Goal: Navigation & Orientation: Find specific page/section

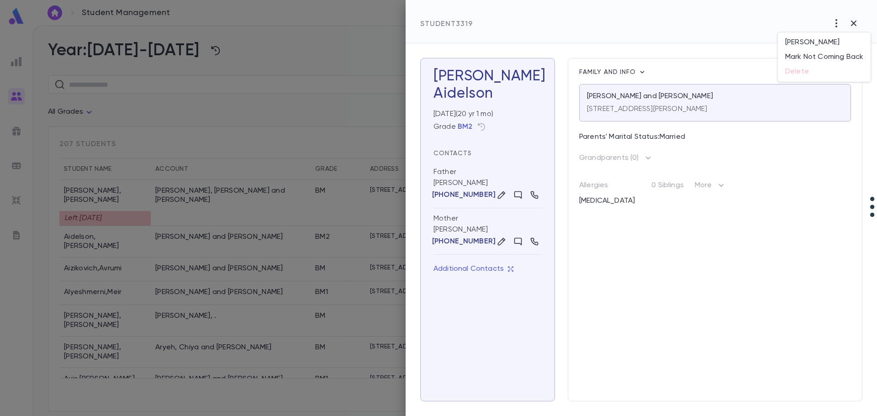
click at [852, 23] on div at bounding box center [438, 208] width 877 height 416
click at [19, 63] on div at bounding box center [438, 208] width 877 height 416
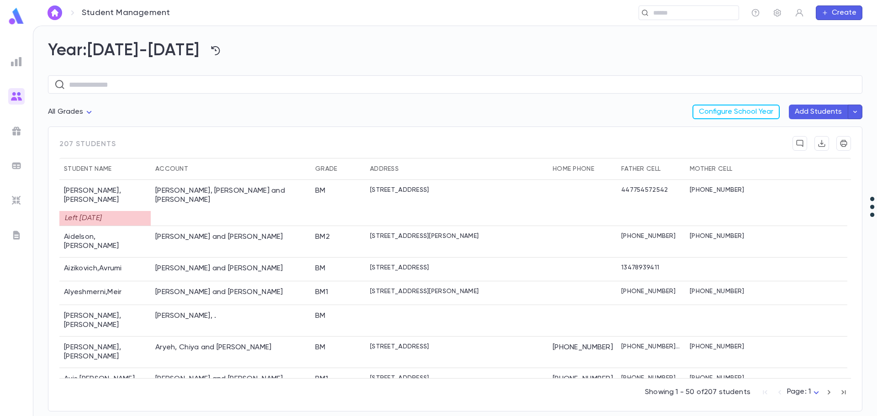
click at [8, 67] on ul at bounding box center [16, 233] width 33 height 366
click at [16, 64] on img at bounding box center [16, 61] width 11 height 11
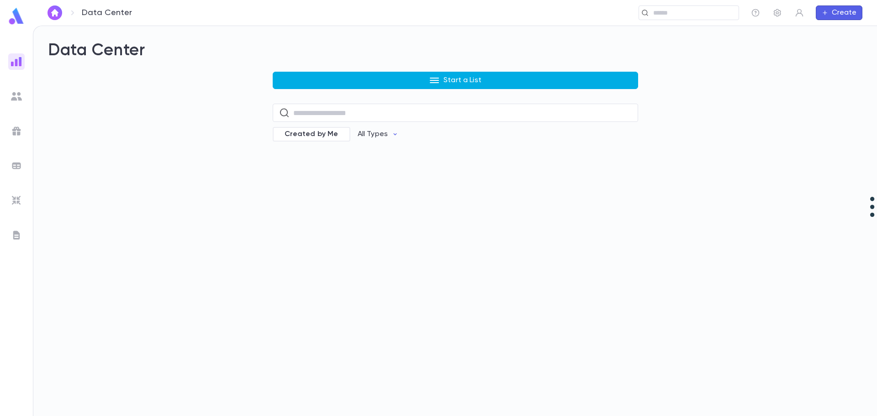
click at [492, 80] on button "Start a List" at bounding box center [455, 80] width 365 height 17
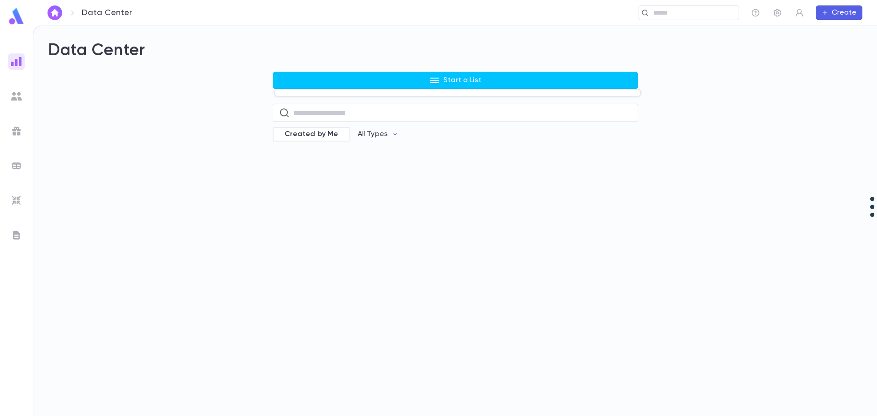
click at [507, 80] on div at bounding box center [438, 208] width 877 height 416
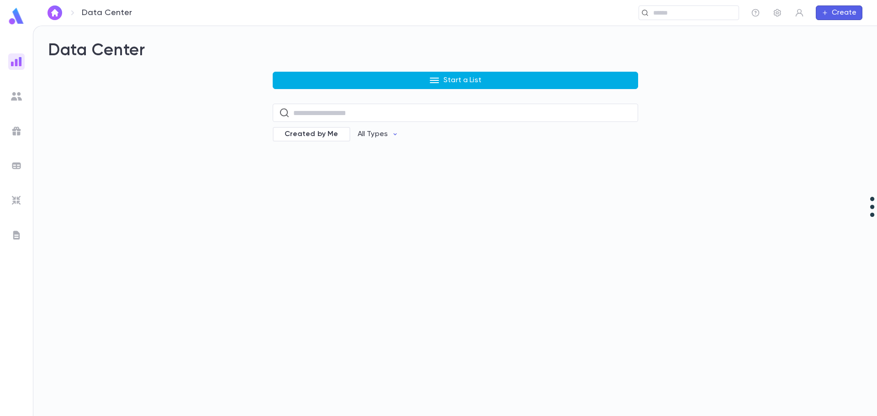
click at [463, 78] on p "Start a List" at bounding box center [462, 80] width 38 height 9
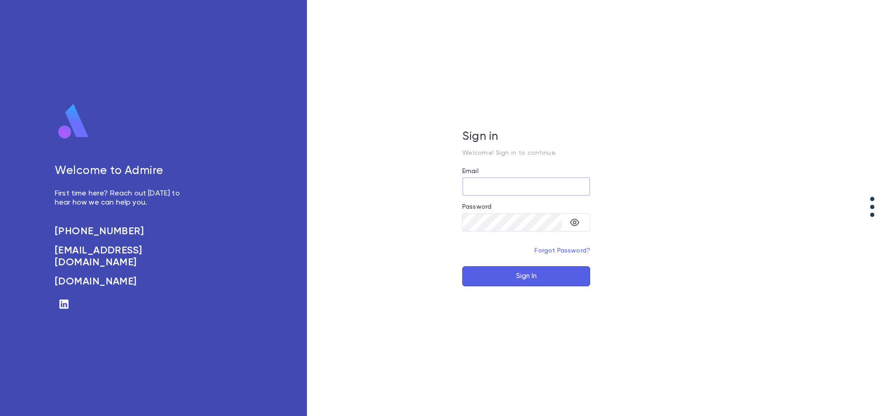
click at [506, 189] on input "Email" at bounding box center [526, 187] width 128 height 18
type input "**********"
click at [462, 266] on button "Sign In" at bounding box center [526, 276] width 128 height 20
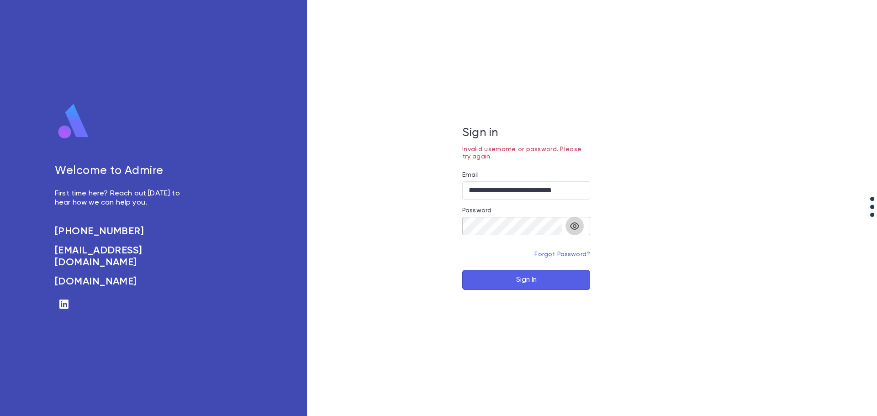
click at [577, 232] on button "toggle password visibility" at bounding box center [574, 226] width 18 height 18
click at [462, 270] on button "Sign In" at bounding box center [526, 280] width 128 height 20
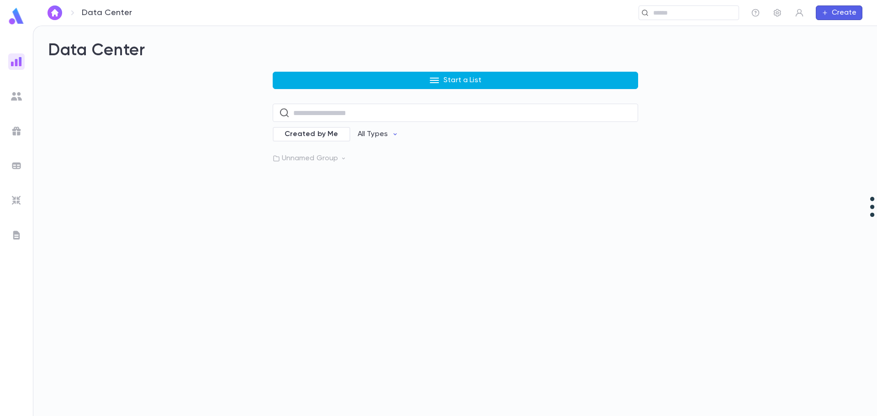
click at [427, 83] on button "Start a List" at bounding box center [455, 80] width 365 height 17
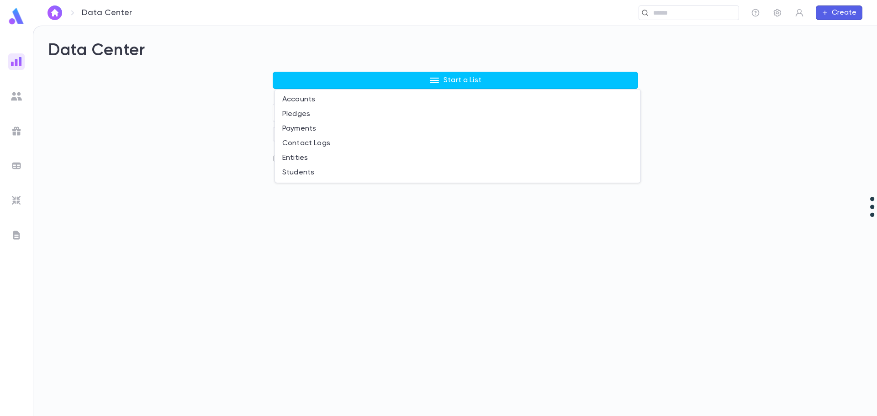
click at [163, 239] on div at bounding box center [438, 208] width 877 height 416
click at [16, 130] on img at bounding box center [16, 131] width 11 height 11
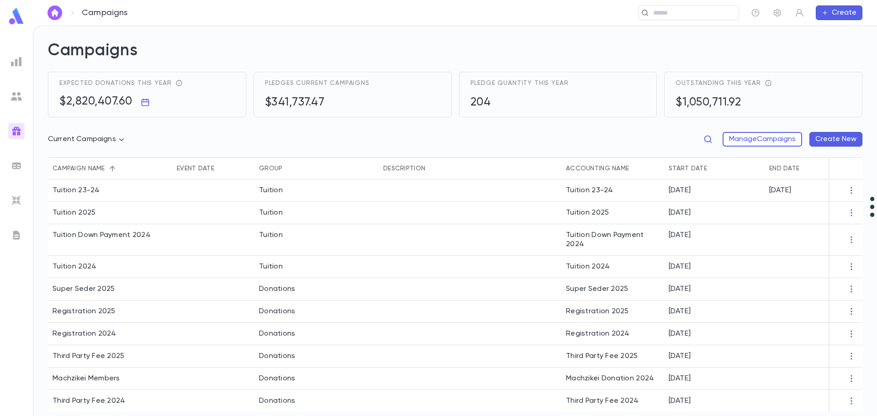
click at [121, 139] on body "Campaigns ​ Create Campaigns Expected donations this year $2,820,407.60 Pledges…" at bounding box center [438, 221] width 877 height 390
click at [88, 158] on span "All Campaigns" at bounding box center [89, 158] width 68 height 9
type input "*****"
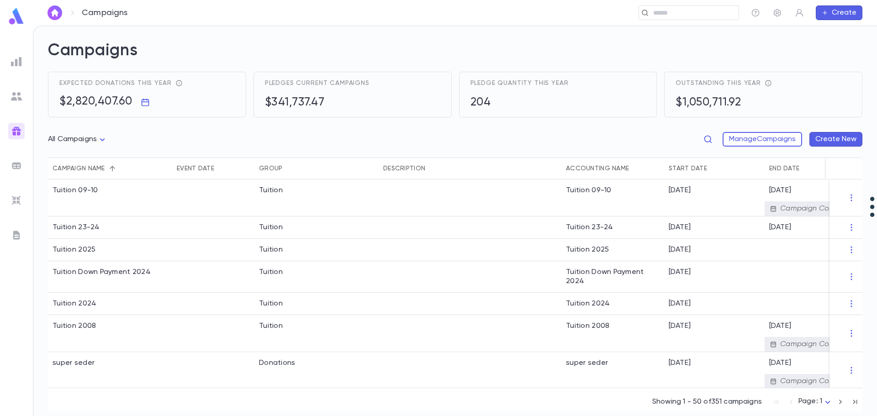
click at [114, 168] on icon "Sort" at bounding box center [112, 168] width 8 height 8
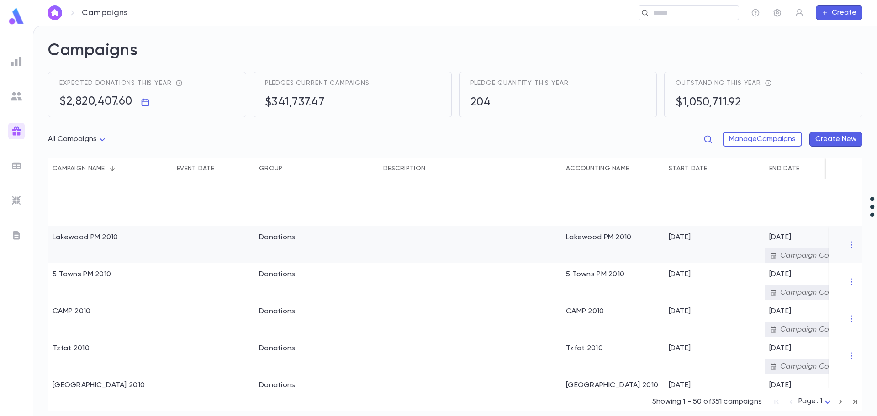
scroll to position [1279, 0]
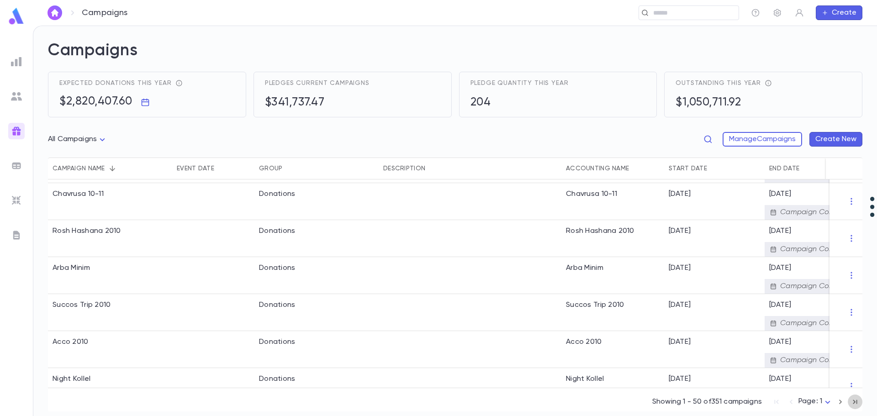
click at [855, 403] on icon "button" at bounding box center [855, 401] width 10 height 11
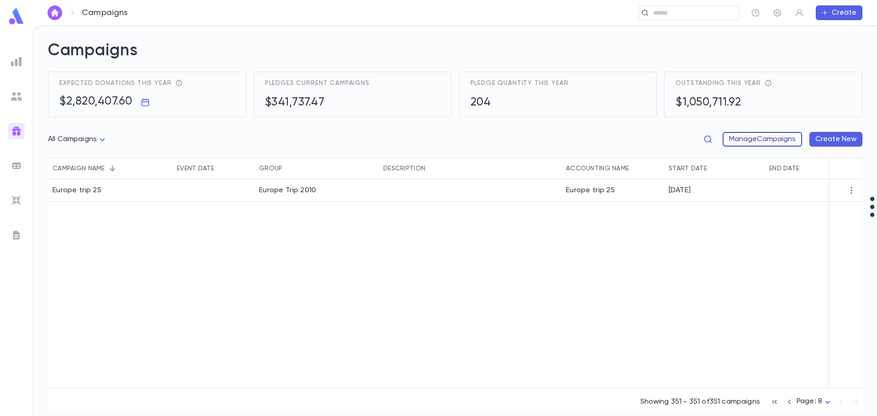
click at [760, 138] on button "Manage Campaigns" at bounding box center [761, 139] width 79 height 15
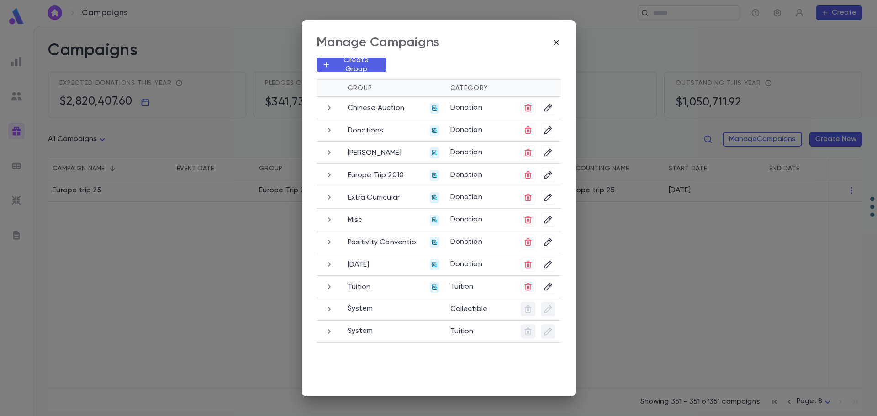
click at [554, 41] on icon "button" at bounding box center [556, 42] width 9 height 9
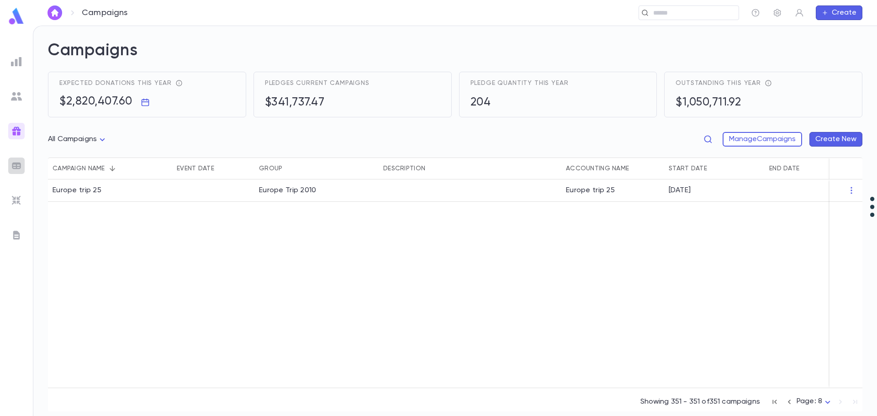
click at [15, 165] on img at bounding box center [16, 165] width 11 height 11
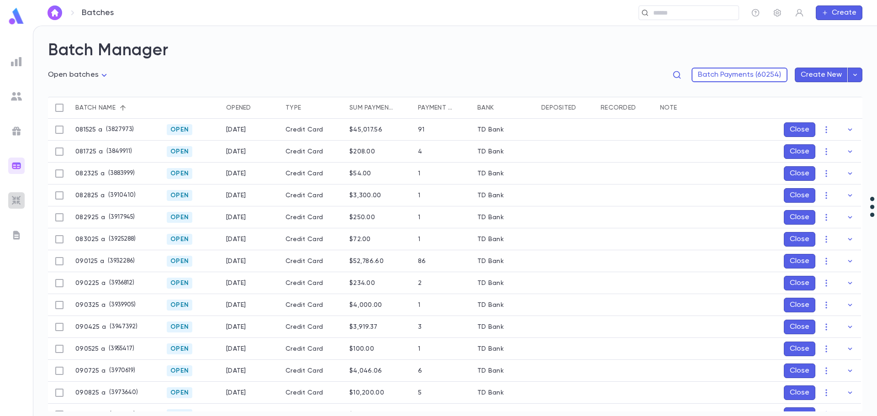
click at [16, 199] on img at bounding box center [16, 200] width 11 height 11
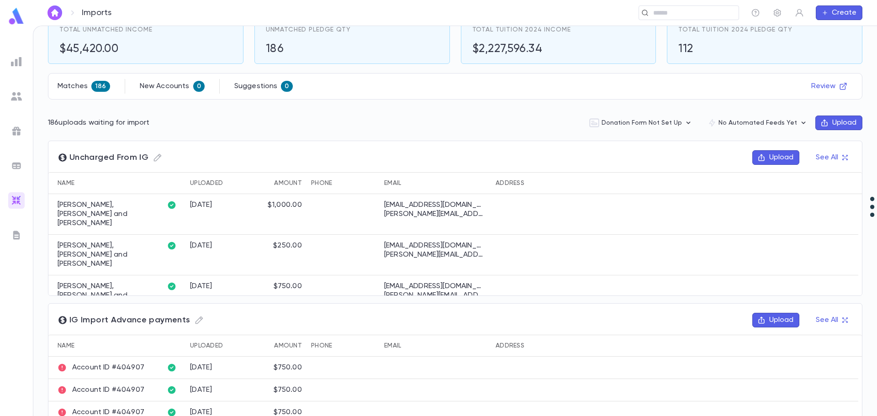
scroll to position [114, 0]
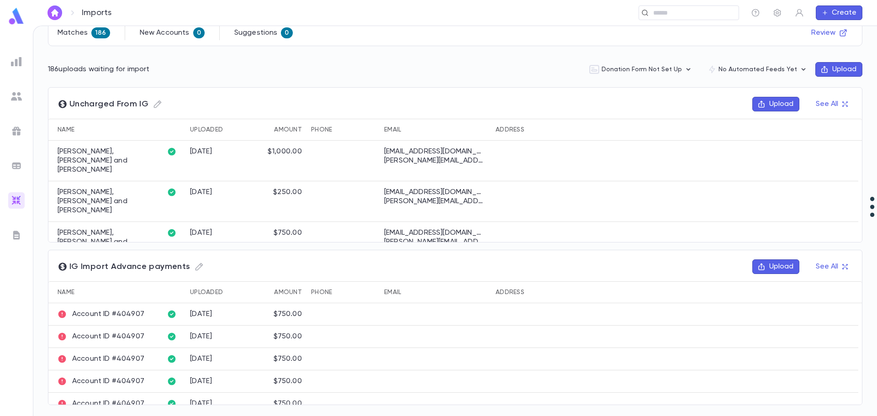
click at [15, 235] on img at bounding box center [16, 235] width 11 height 11
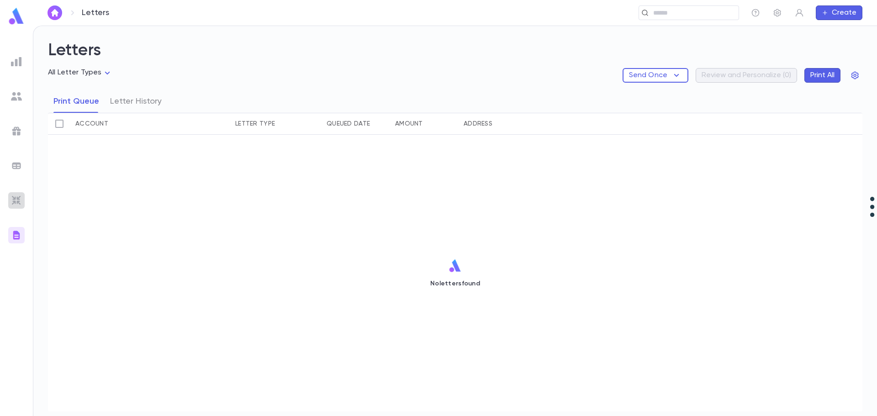
click at [18, 200] on img at bounding box center [16, 200] width 11 height 11
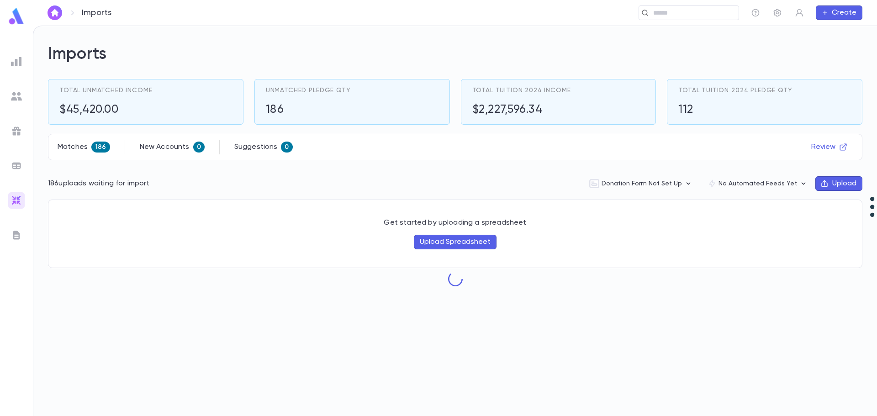
click at [16, 165] on img at bounding box center [16, 165] width 11 height 11
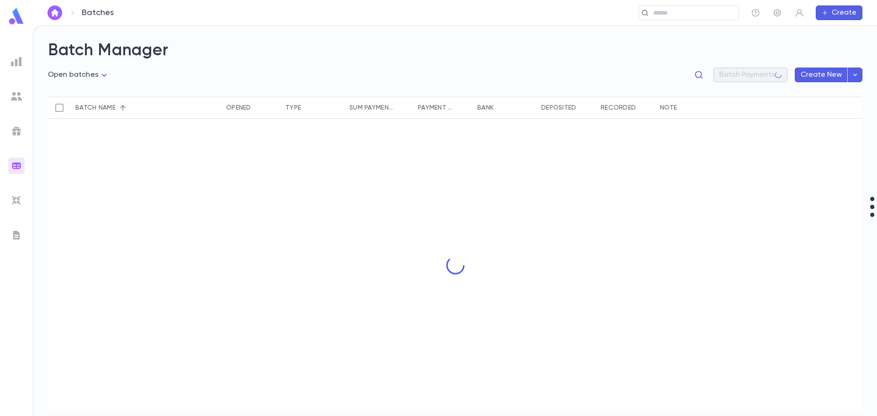
click at [15, 129] on img at bounding box center [16, 131] width 11 height 11
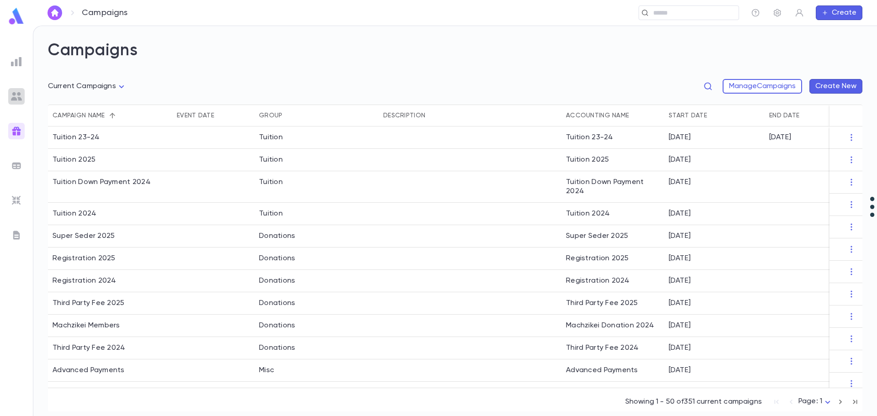
click at [11, 91] on img at bounding box center [16, 96] width 11 height 11
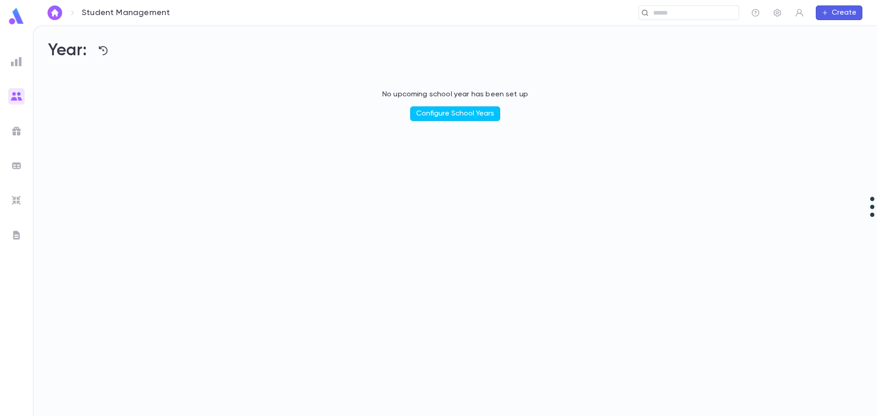
click at [15, 69] on ul at bounding box center [16, 233] width 33 height 366
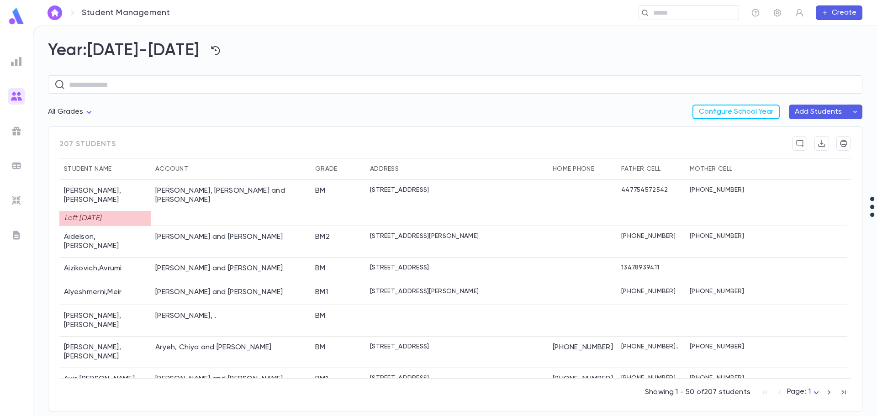
click at [18, 233] on img at bounding box center [16, 235] width 11 height 11
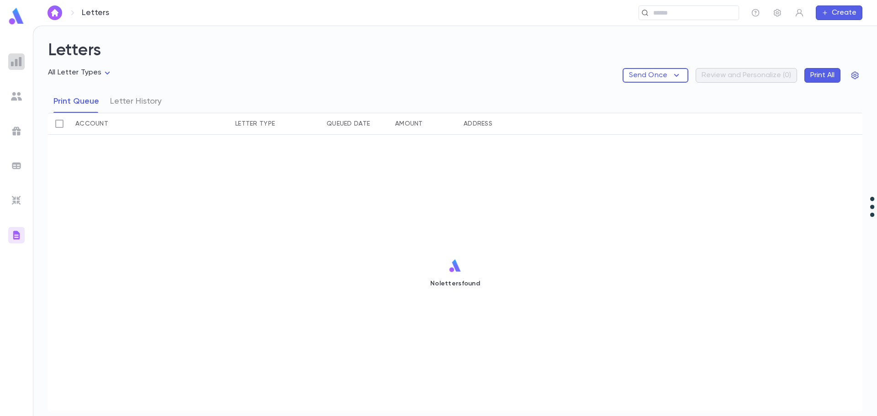
click at [19, 60] on img at bounding box center [16, 61] width 11 height 11
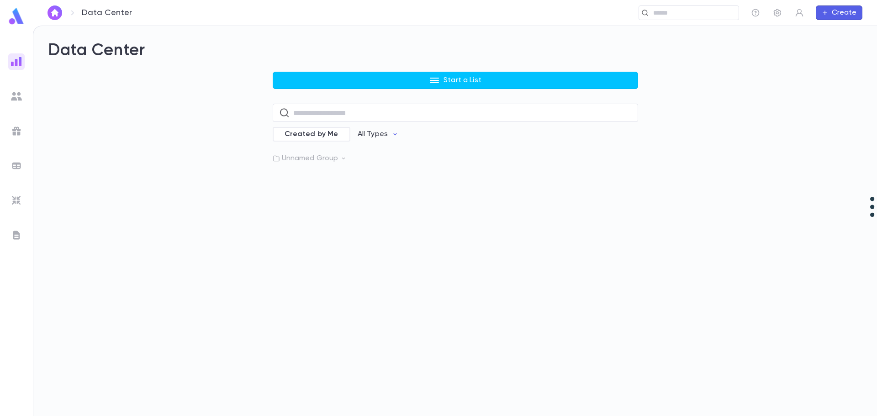
click at [401, 78] on button "Start a List" at bounding box center [455, 80] width 365 height 17
click at [374, 239] on div at bounding box center [438, 208] width 877 height 416
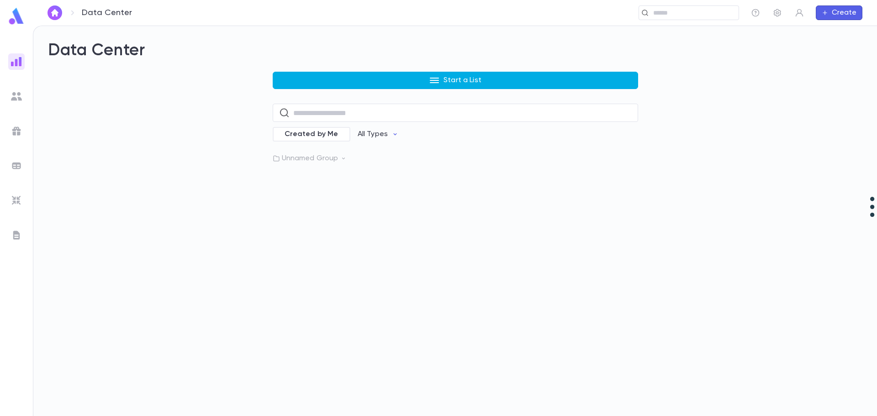
click at [377, 74] on button "Start a List" at bounding box center [455, 80] width 365 height 17
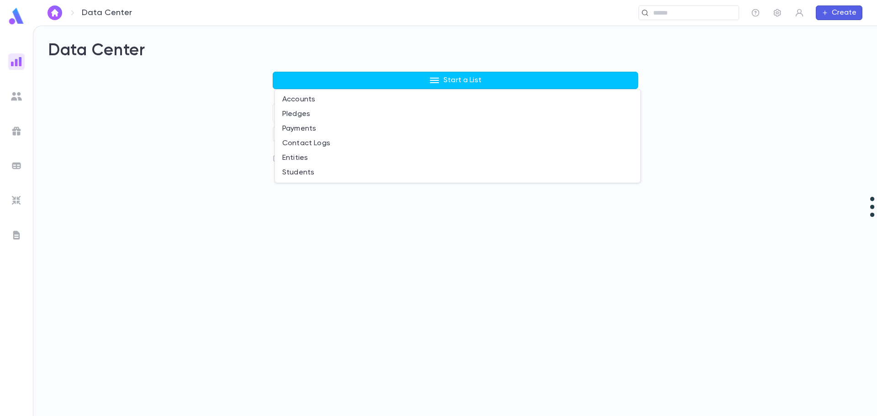
click at [15, 98] on div at bounding box center [438, 208] width 877 height 416
click at [16, 127] on img at bounding box center [16, 131] width 11 height 11
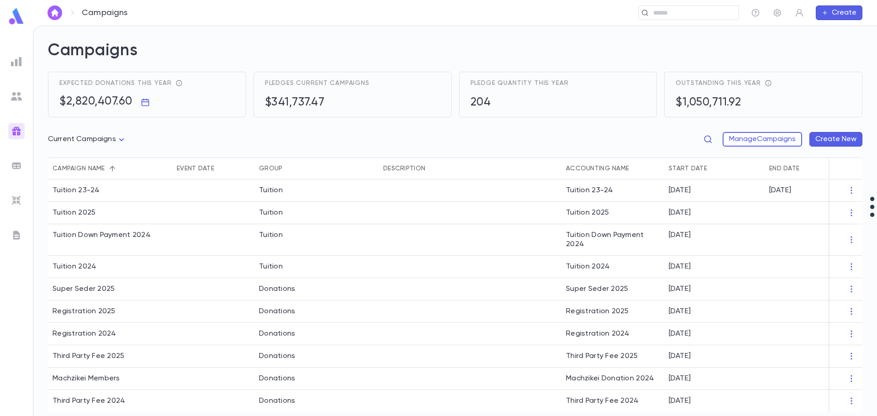
click at [58, 126] on div "Current Campaigns **** Manage Campaigns Create New" at bounding box center [455, 141] width 814 height 33
click at [122, 139] on body "Campaigns ​ Create Campaigns Expected donations this year $2,820,407.60 Pledges…" at bounding box center [438, 221] width 877 height 390
click at [105, 158] on span "All Campaigns" at bounding box center [89, 158] width 68 height 9
type input "*****"
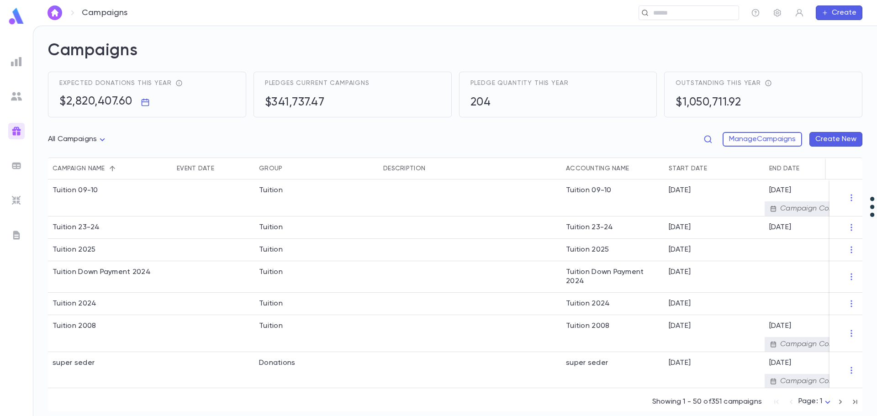
click at [854, 402] on icon "button" at bounding box center [855, 402] width 4 height 4
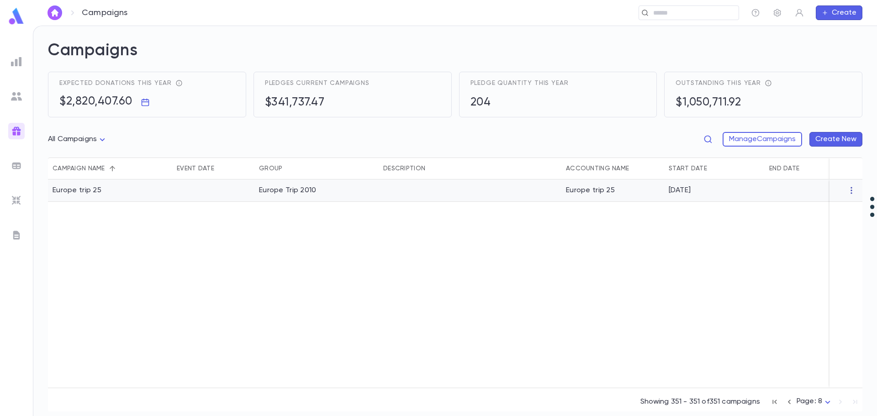
click at [851, 190] on icon "button" at bounding box center [851, 190] width 9 height 9
click at [692, 269] on div at bounding box center [438, 208] width 877 height 416
click at [107, 165] on button "Sort" at bounding box center [112, 168] width 15 height 15
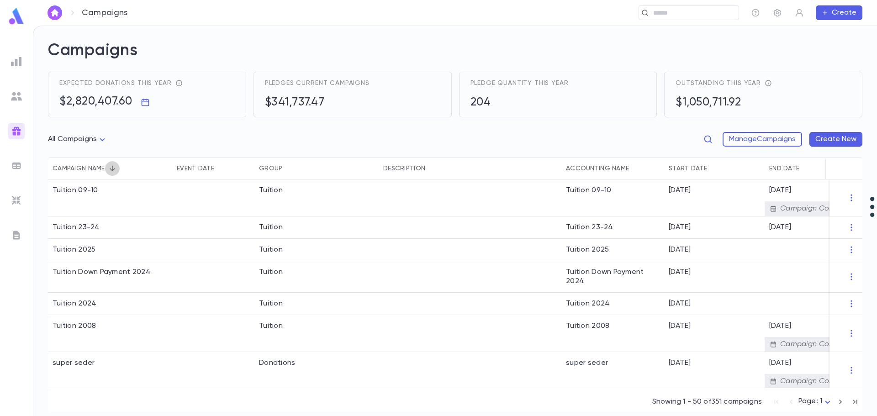
click at [111, 167] on icon "Sort" at bounding box center [112, 168] width 8 height 8
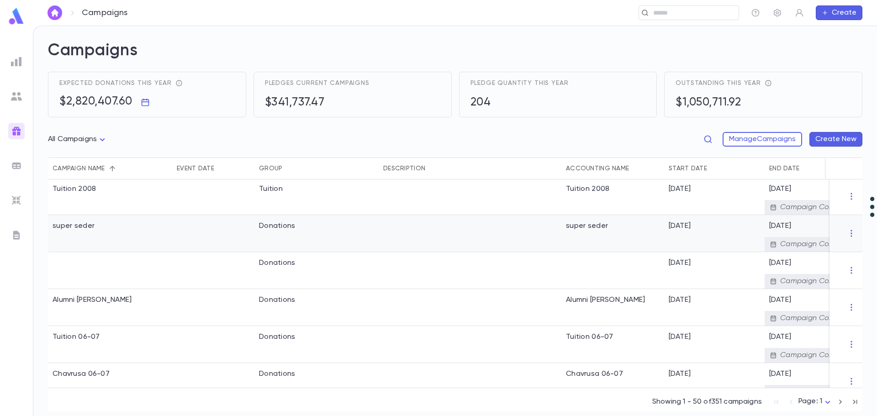
scroll to position [274, 0]
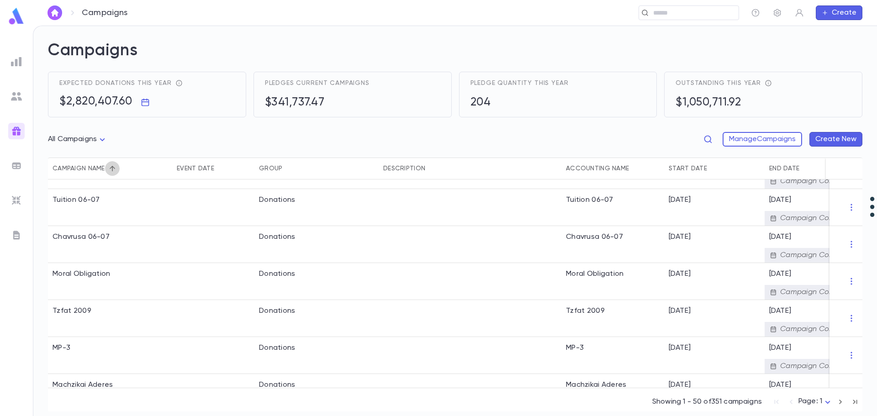
click at [113, 168] on icon "Sort" at bounding box center [112, 168] width 8 height 8
